Goal: Information Seeking & Learning: Learn about a topic

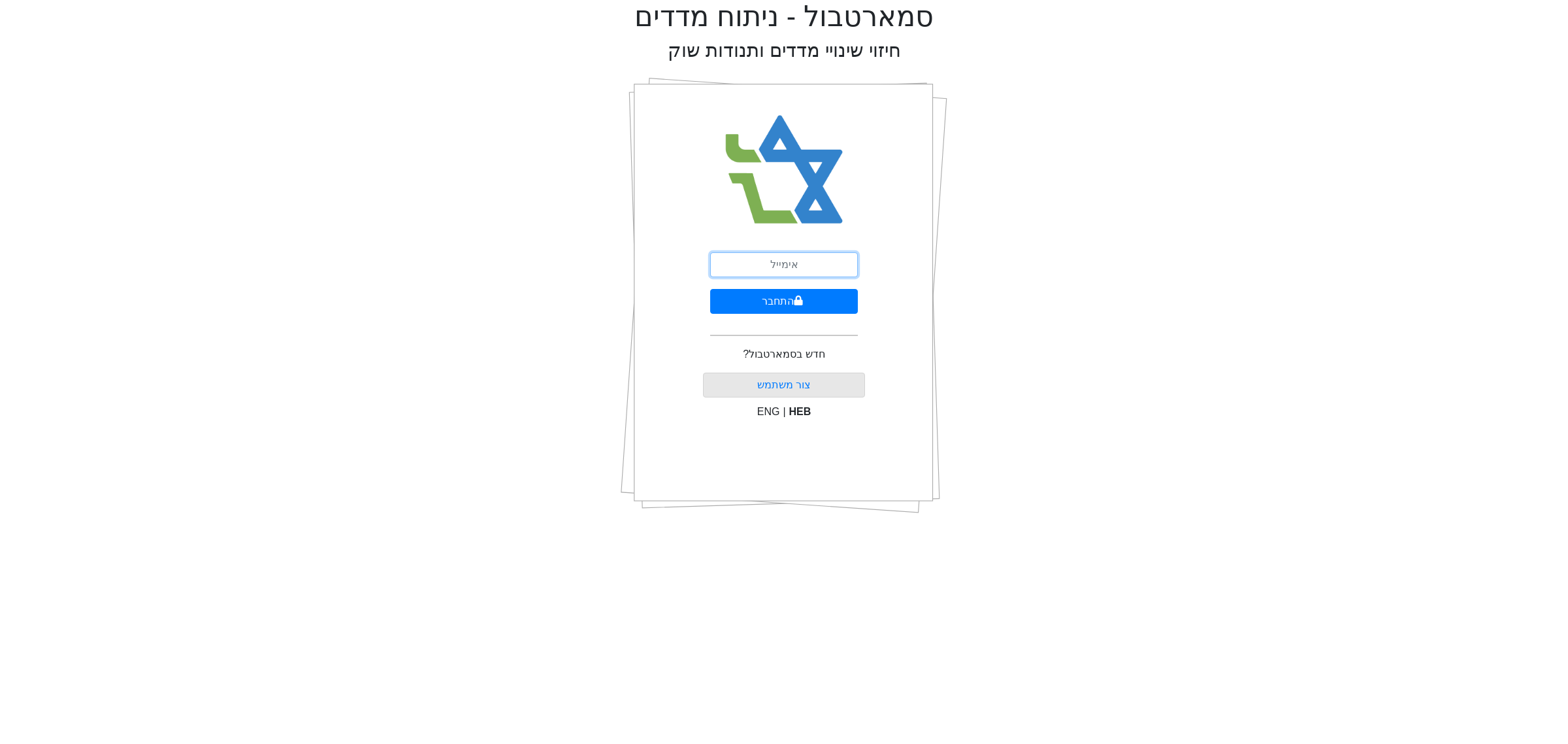
click at [772, 264] on input "email" at bounding box center [783, 264] width 147 height 24
type input "ם"
type input "[EMAIL_ADDRESS][DOMAIN_NAME]"
click at [776, 297] on button "התחבר" at bounding box center [783, 301] width 147 height 24
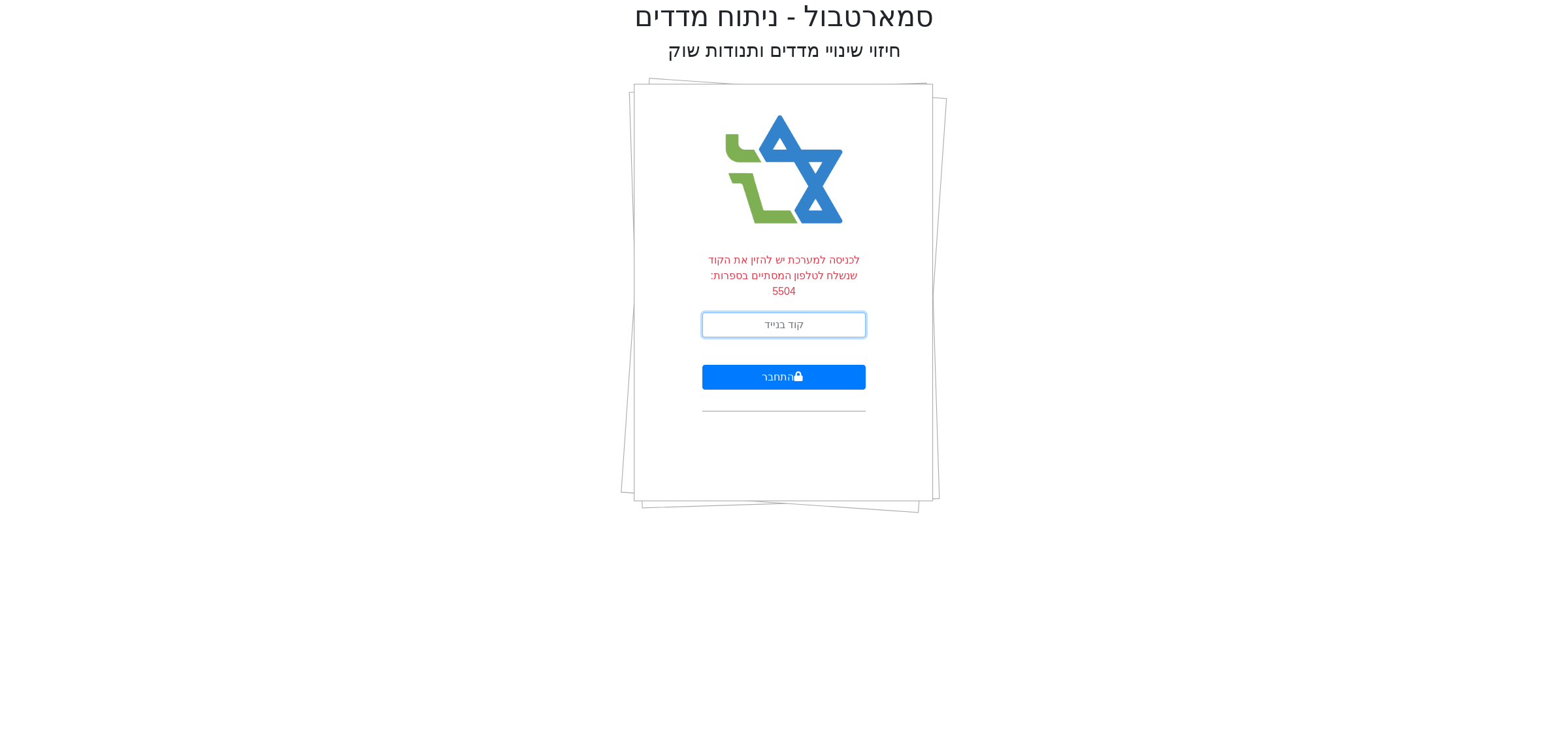
click at [797, 313] on input "text" at bounding box center [784, 324] width 163 height 24
type input "855892"
click at [702, 365] on button "התחבר" at bounding box center [784, 377] width 163 height 24
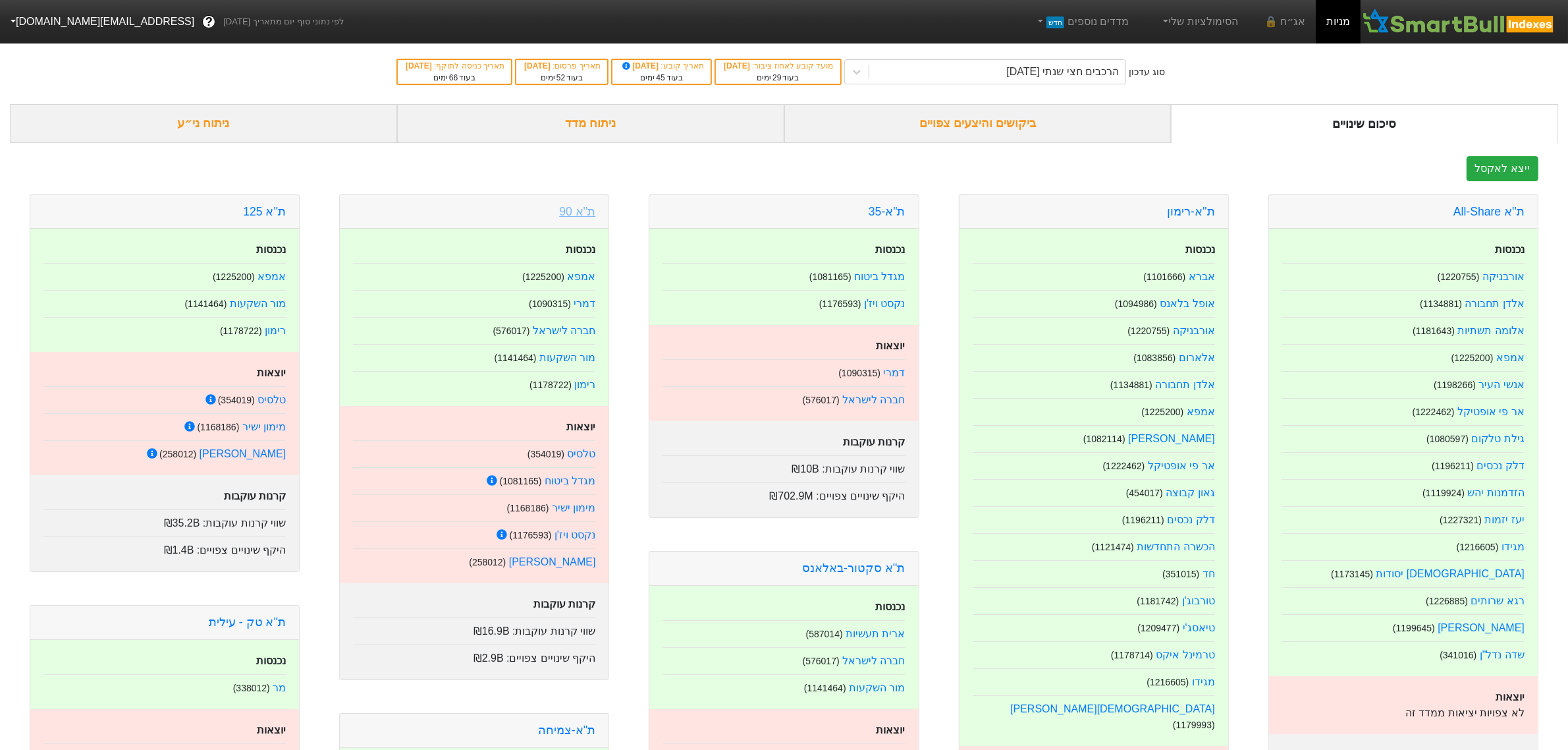
click at [570, 208] on link "ת''א 90" at bounding box center [577, 211] width 37 height 14
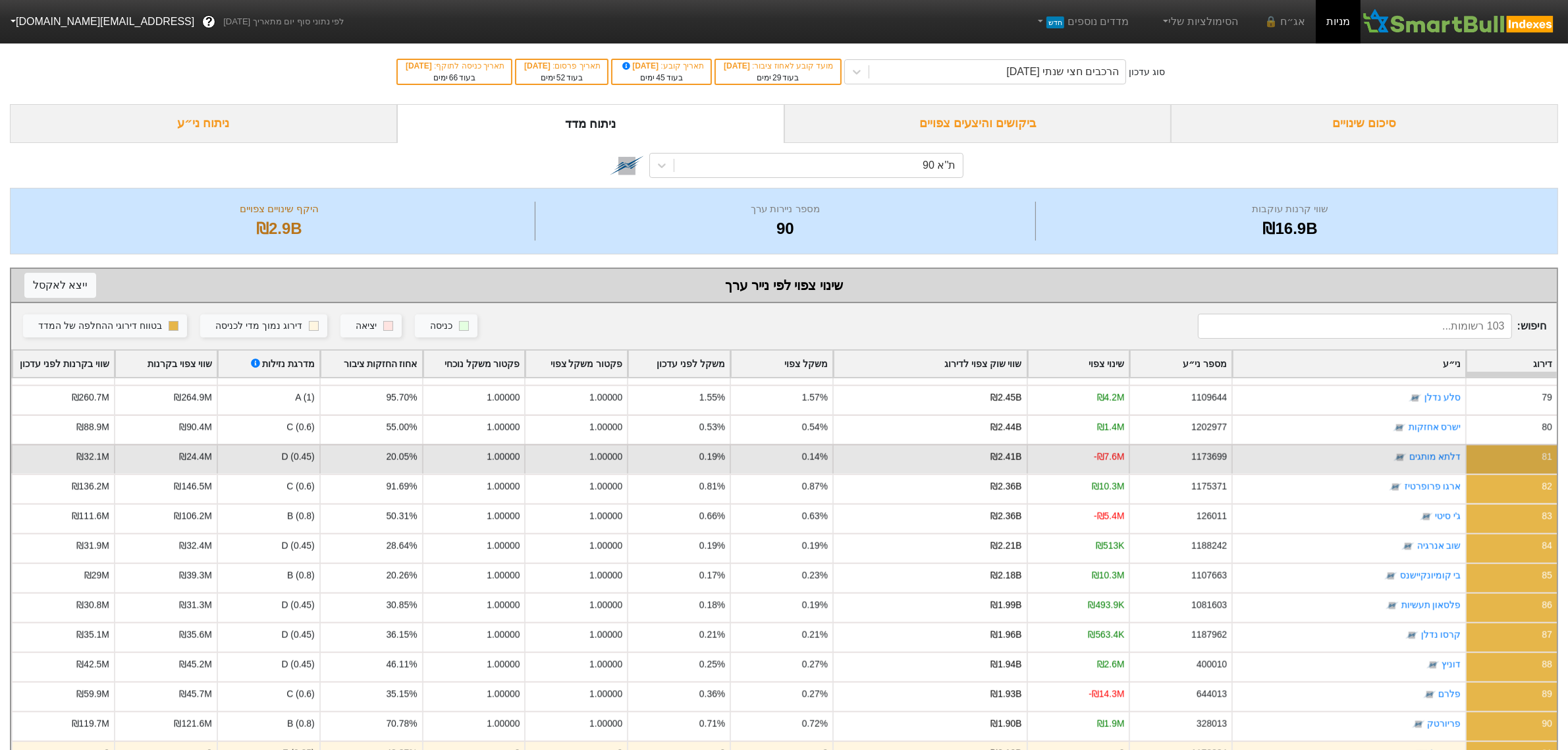
scroll to position [2388, 0]
